Goal: Task Accomplishment & Management: Manage account settings

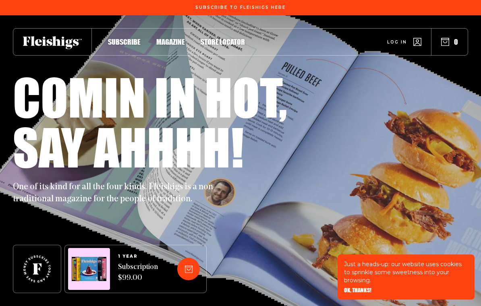
click at [404, 39] on span "Log in" at bounding box center [397, 36] width 20 height 6
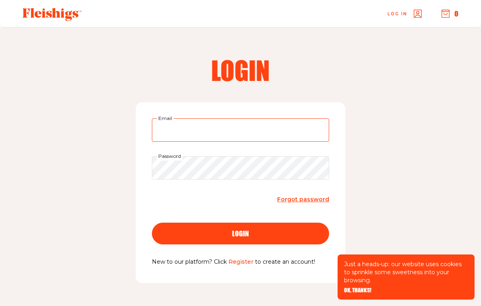
click at [191, 130] on input "Email" at bounding box center [240, 129] width 177 height 23
type input "Nichole@prime10detroit.com"
click at [240, 233] on button "login" at bounding box center [240, 234] width 177 height 22
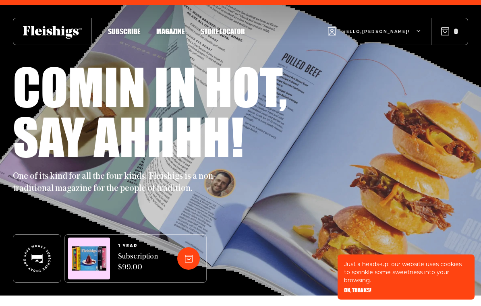
scroll to position [9, 0]
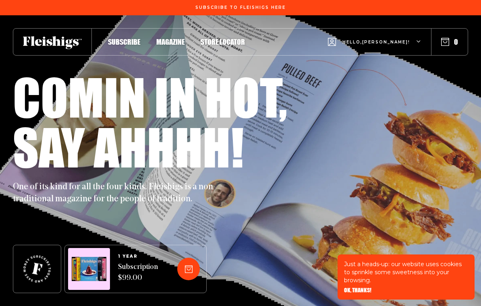
scroll to position [9, 0]
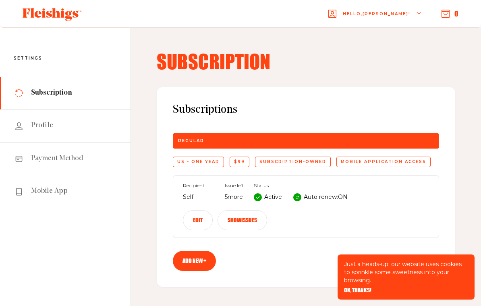
click at [413, 15] on div "Hello, Nichole !" at bounding box center [374, 14] width 93 height 32
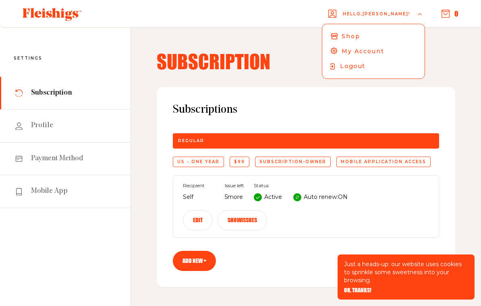
click at [365, 67] on span "Logout" at bounding box center [352, 66] width 25 height 9
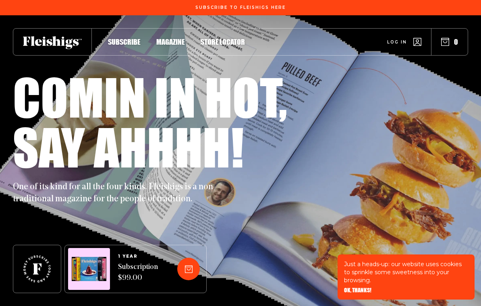
click at [413, 47] on div "Log in 0" at bounding box center [356, 42] width 223 height 27
click at [401, 39] on span "Log in" at bounding box center [397, 36] width 20 height 6
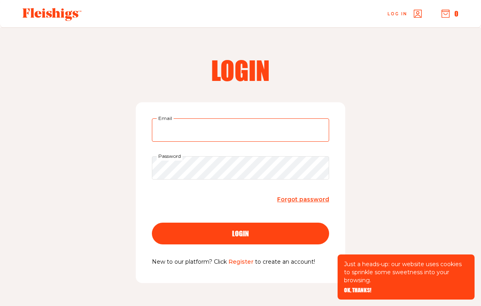
click at [189, 130] on input "Email" at bounding box center [240, 129] width 177 height 23
type input "Nichole@prime10detroit.com"
click at [240, 233] on button "login" at bounding box center [240, 234] width 177 height 22
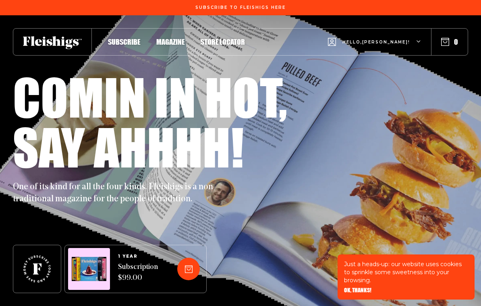
click at [391, 44] on span "Hello, Nichole !" at bounding box center [376, 48] width 68 height 19
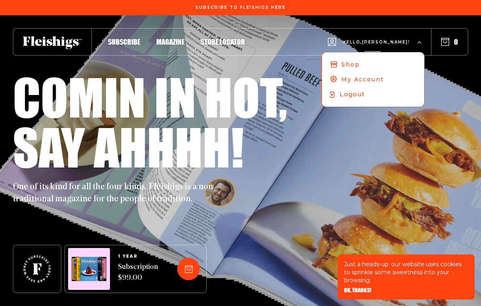
click at [364, 97] on span "Logout" at bounding box center [352, 94] width 25 height 9
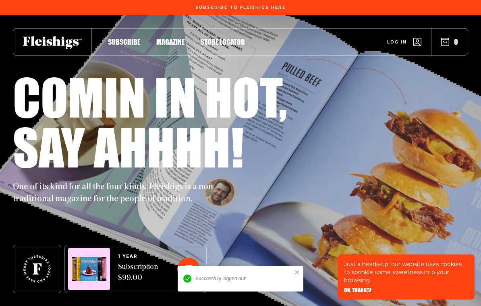
click at [398, 39] on span "Log in" at bounding box center [397, 36] width 20 height 6
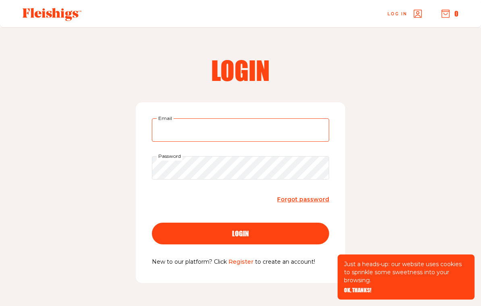
click at [212, 130] on input "Email" at bounding box center [240, 129] width 177 height 23
type input "Nichole@prime10detroit.com"
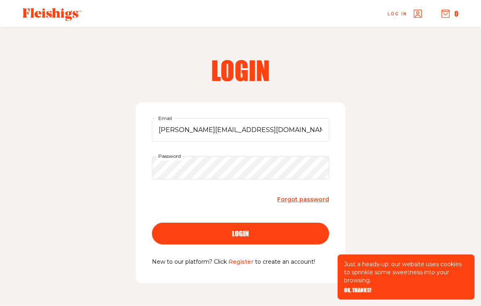
click at [297, 233] on div "login" at bounding box center [240, 233] width 145 height 7
